Goal: Communication & Community: Answer question/provide support

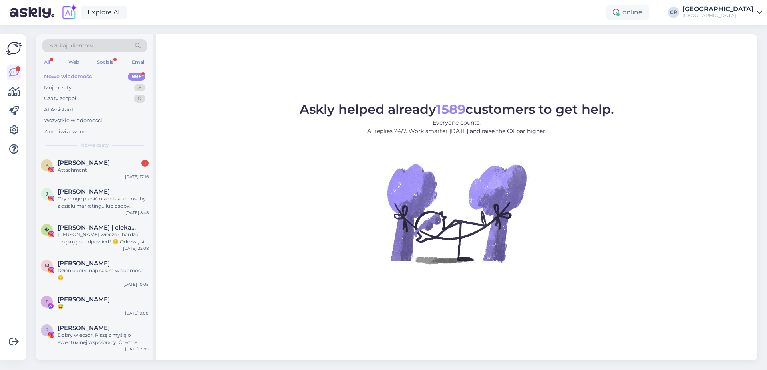
click at [87, 161] on span "[PERSON_NAME]" at bounding box center [84, 162] width 52 height 7
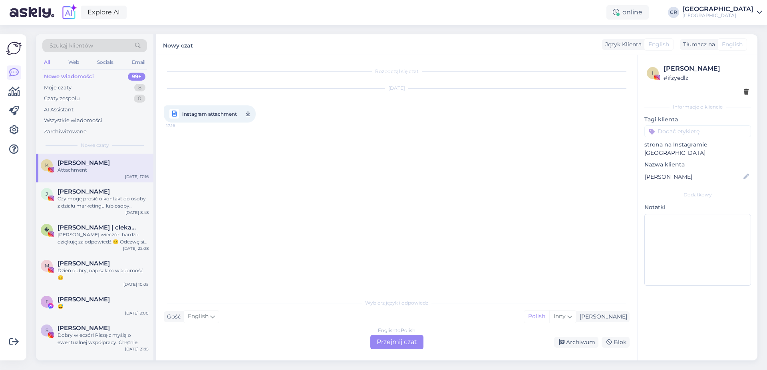
click at [219, 115] on span "Instagram attachment" at bounding box center [209, 114] width 55 height 10
click at [58, 201] on div "Czy mogę prosić o kontakt do osoby z działu marketingu lub osoby zajmującej się…" at bounding box center [103, 202] width 91 height 14
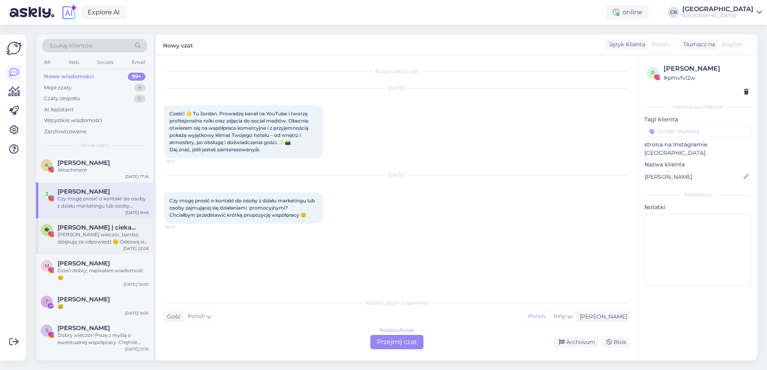
click at [70, 228] on span "[PERSON_NAME] | ciekawe miejsca • hotele • podróżnicze porady" at bounding box center [99, 227] width 83 height 7
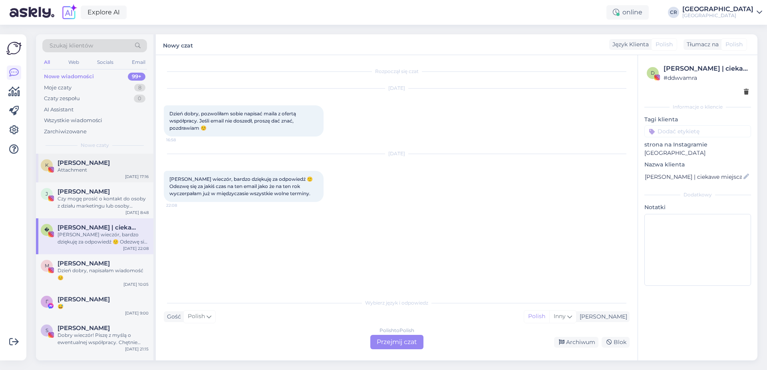
click at [83, 175] on div "K [PERSON_NAME] Attachment [DATE] 17:16" at bounding box center [94, 168] width 117 height 29
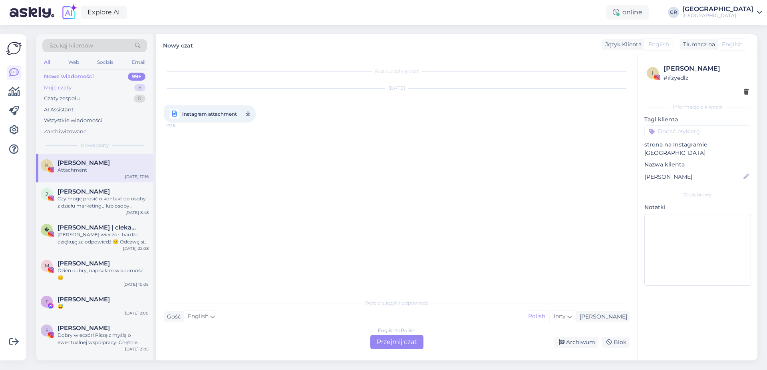
click at [73, 89] on div "Moje czaty 8" at bounding box center [94, 87] width 105 height 11
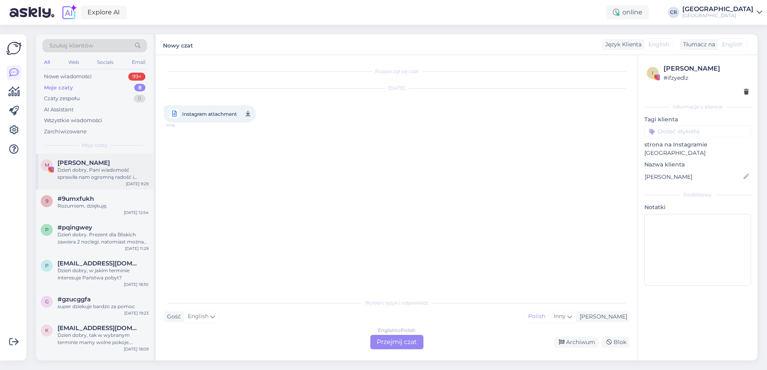
click at [66, 177] on div "Dzień dobry, Pani wiadomość sprawiła nam ogromną radość i wzruszenie. Bardzo dz…" at bounding box center [103, 174] width 91 height 14
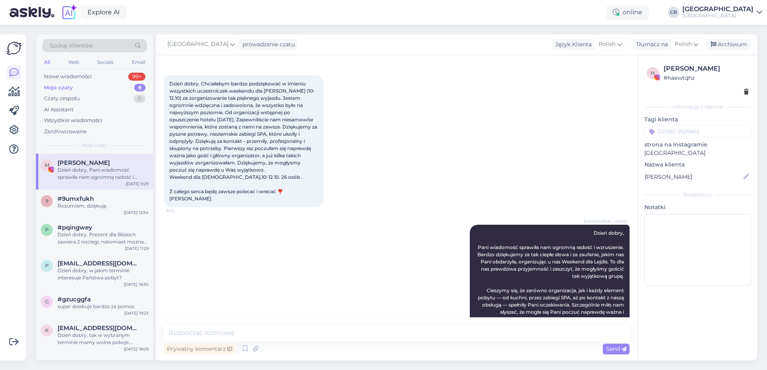
scroll to position [271, 0]
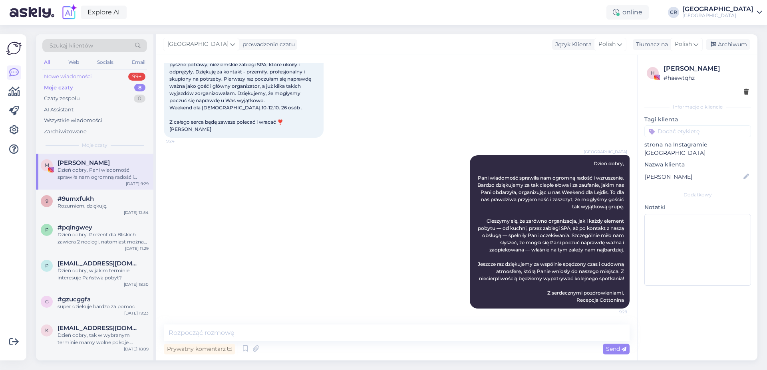
click at [91, 76] on div "Nowe wiadomości" at bounding box center [68, 77] width 48 height 8
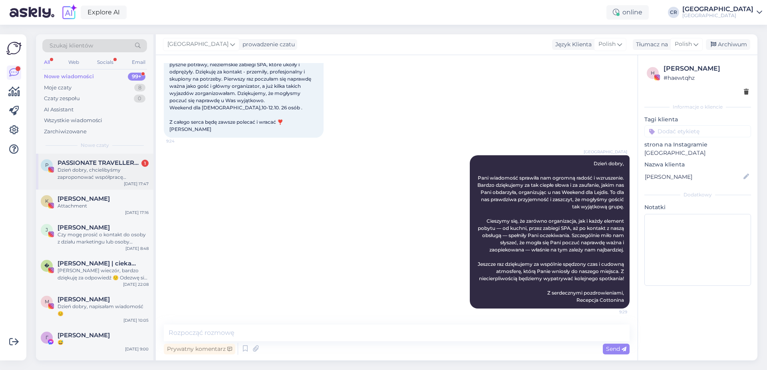
click at [78, 170] on div "Dzień dobry, chcielibyśmy zaproponować współpracę barterową, której celem byłab…" at bounding box center [103, 174] width 91 height 14
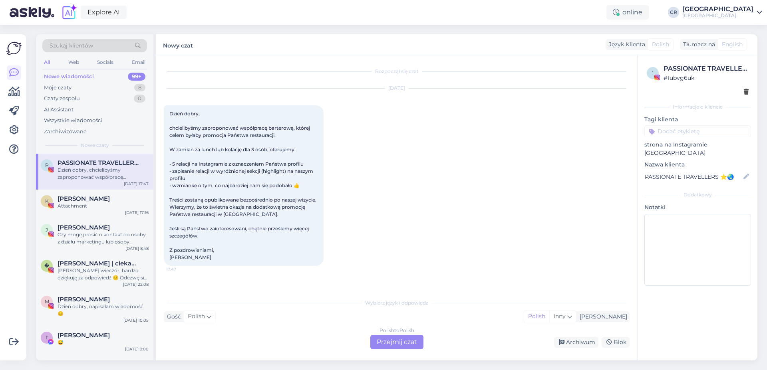
click at [359, 159] on div "[DATE] Dzień dobry, chcielibyśmy zaproponować współpracę barterową, której cele…" at bounding box center [397, 177] width 466 height 195
click at [82, 86] on div "Moje czaty 8" at bounding box center [94, 87] width 105 height 11
